Goal: Check status: Check status

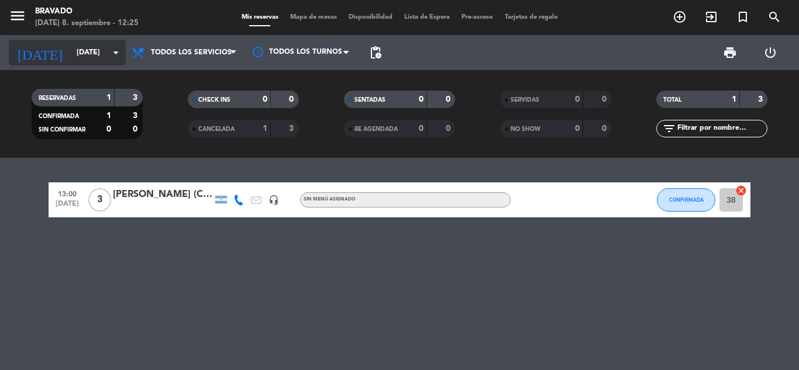
click at [116, 53] on icon "arrow_drop_down" at bounding box center [116, 53] width 14 height 14
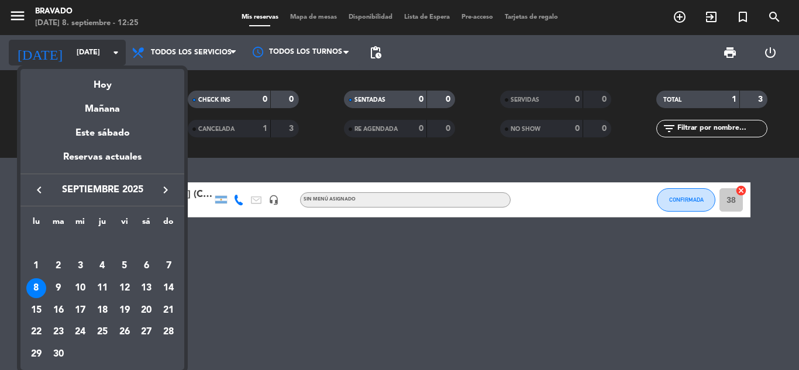
click at [116, 53] on div at bounding box center [399, 185] width 799 height 370
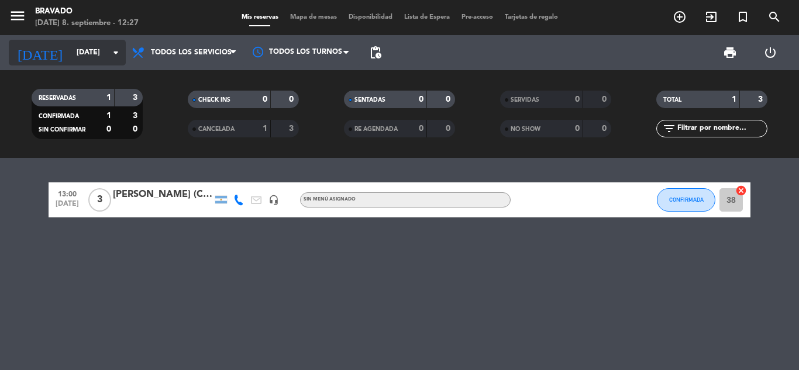
click at [109, 53] on icon "arrow_drop_down" at bounding box center [116, 53] width 14 height 14
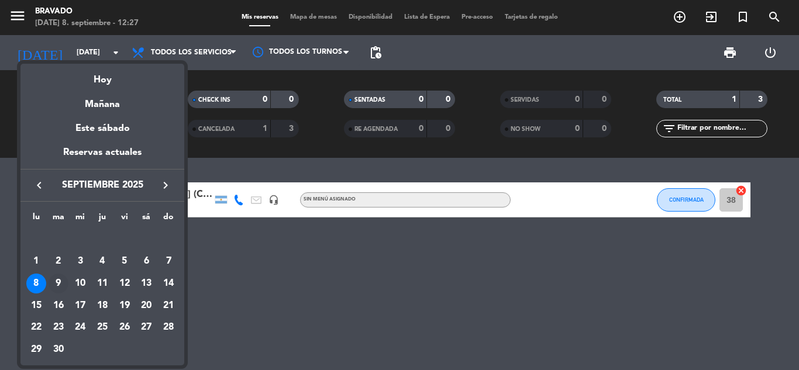
click at [56, 279] on div "9" at bounding box center [59, 284] width 20 height 20
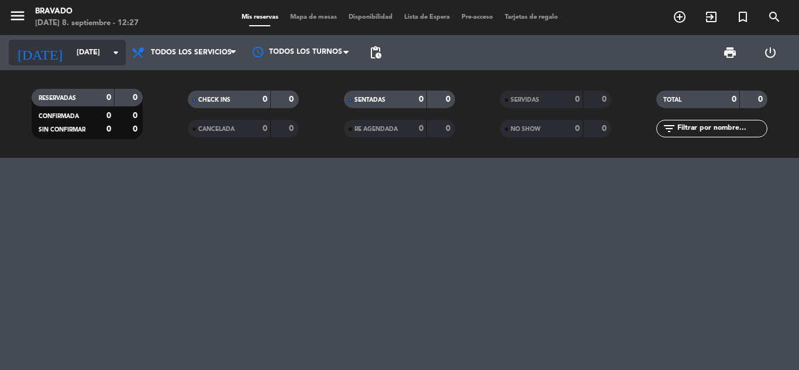
click at [119, 52] on icon "arrow_drop_down" at bounding box center [116, 53] width 14 height 14
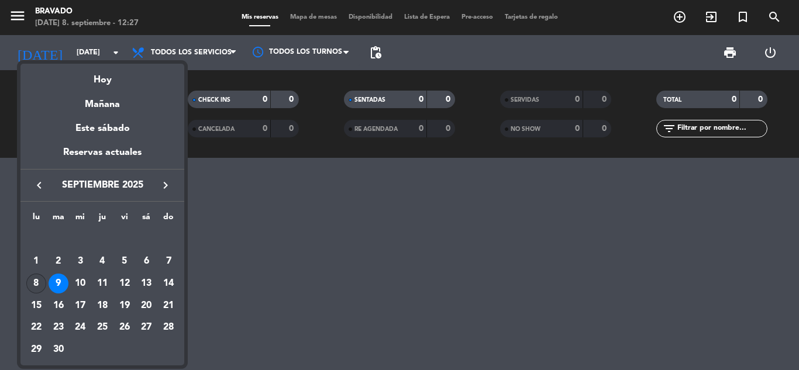
click at [41, 284] on div "8" at bounding box center [36, 284] width 20 height 20
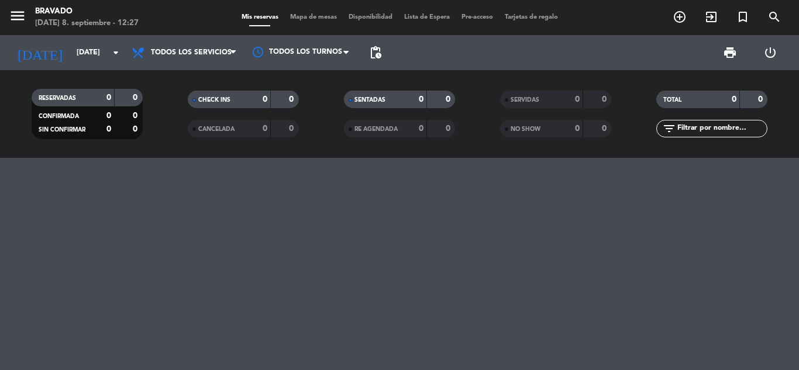
type input "[DATE]"
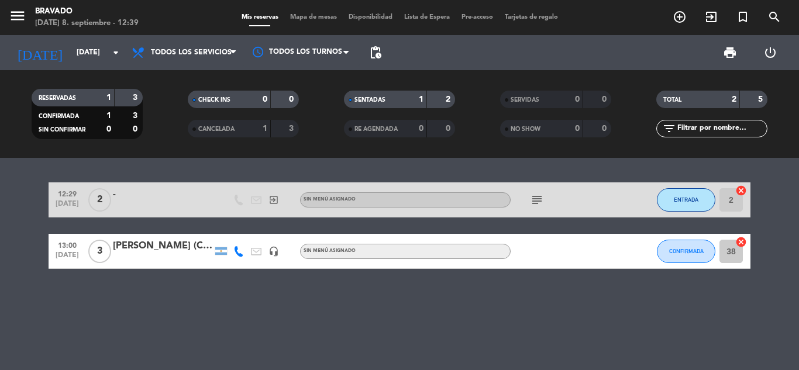
click at [125, 198] on div "-" at bounding box center [162, 194] width 99 height 15
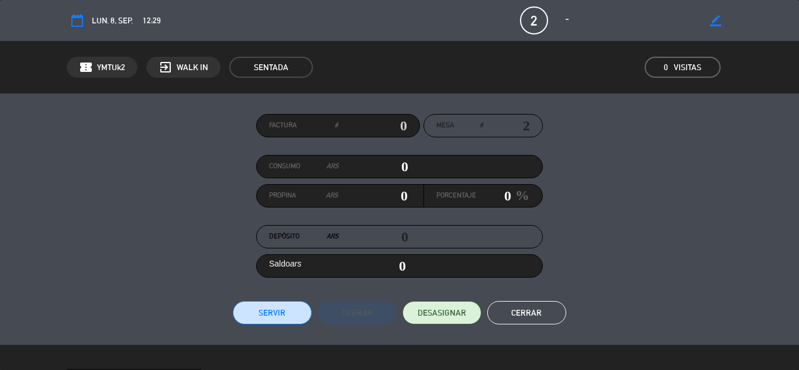
click at [534, 309] on button "Cerrar" at bounding box center [526, 312] width 79 height 23
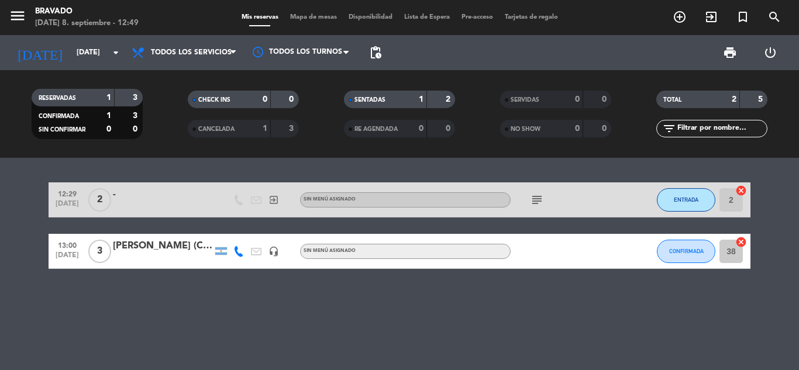
click at [538, 201] on icon "subject" at bounding box center [537, 200] width 14 height 14
click at [538, 199] on icon "subject" at bounding box center [537, 200] width 14 height 14
